Goal: Navigation & Orientation: Find specific page/section

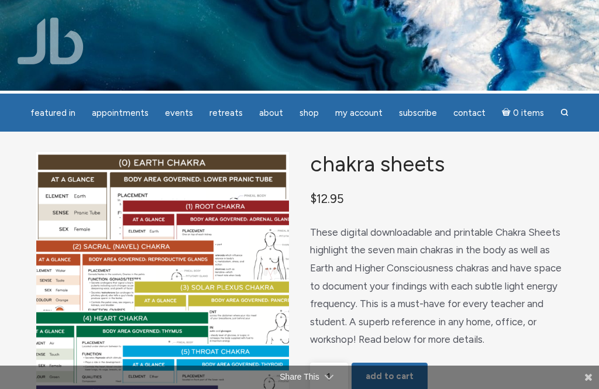
scroll to position [1, 0]
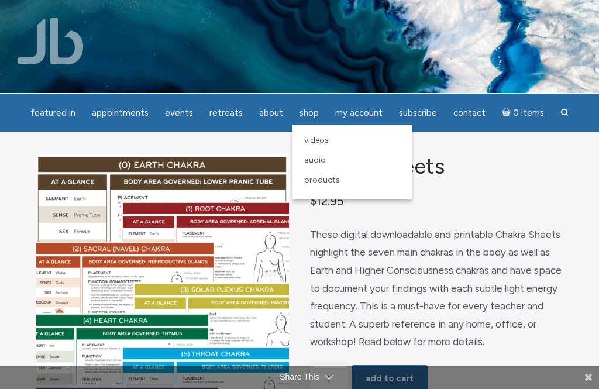
click at [338, 157] on link "Audio" at bounding box center [352, 160] width 108 height 20
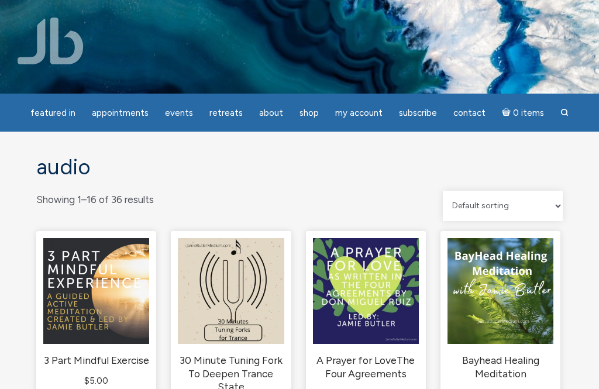
click at [555, 217] on select "Default sorting Sort by popularity Sort by latest Sort by price: low to high So…" at bounding box center [503, 206] width 120 height 30
select select "popularity"
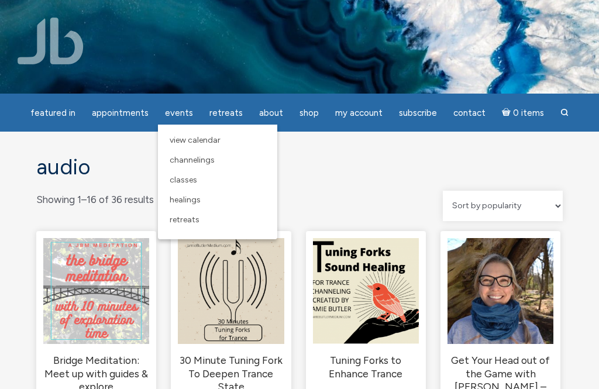
click at [204, 181] on link "Classes" at bounding box center [218, 180] width 108 height 20
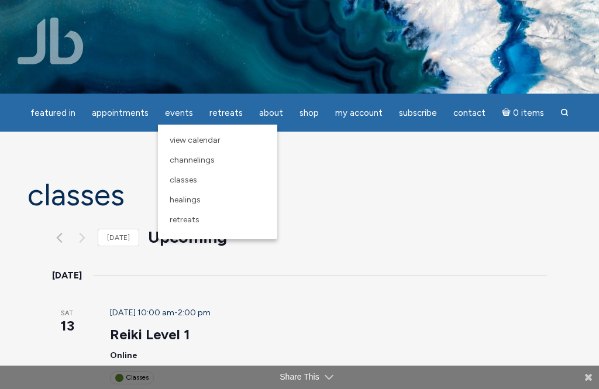
click at [226, 162] on link "Channelings" at bounding box center [218, 160] width 108 height 20
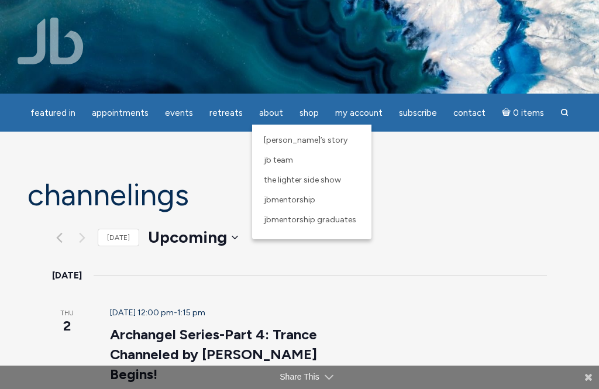
click at [300, 201] on span "JBMentorship" at bounding box center [290, 200] width 52 height 10
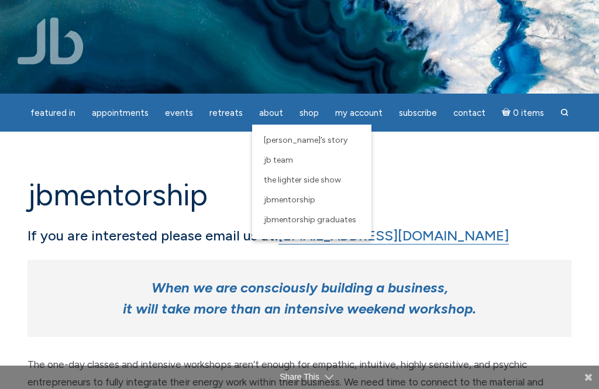
click at [296, 164] on link "JB Team" at bounding box center [312, 160] width 108 height 20
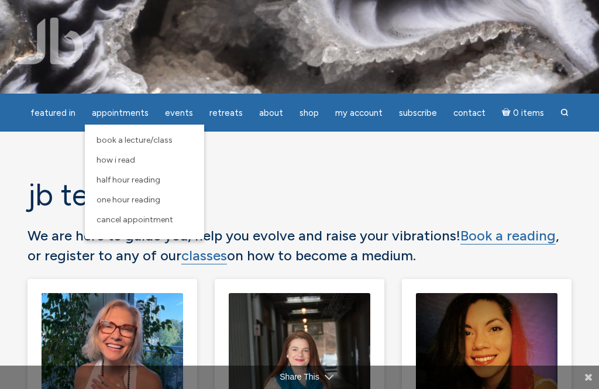
click at [146, 156] on link "How I Read" at bounding box center [145, 160] width 108 height 20
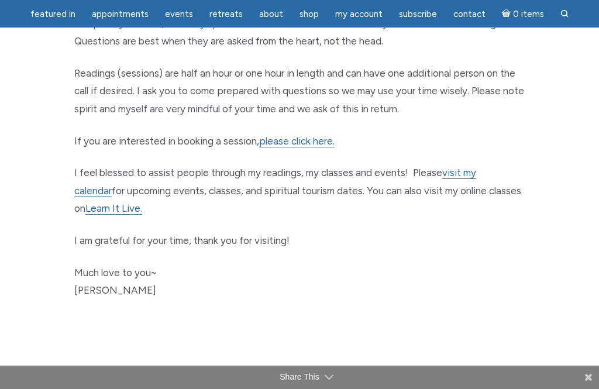
scroll to position [712, 0]
